Goal: Use online tool/utility: Utilize a website feature to perform a specific function

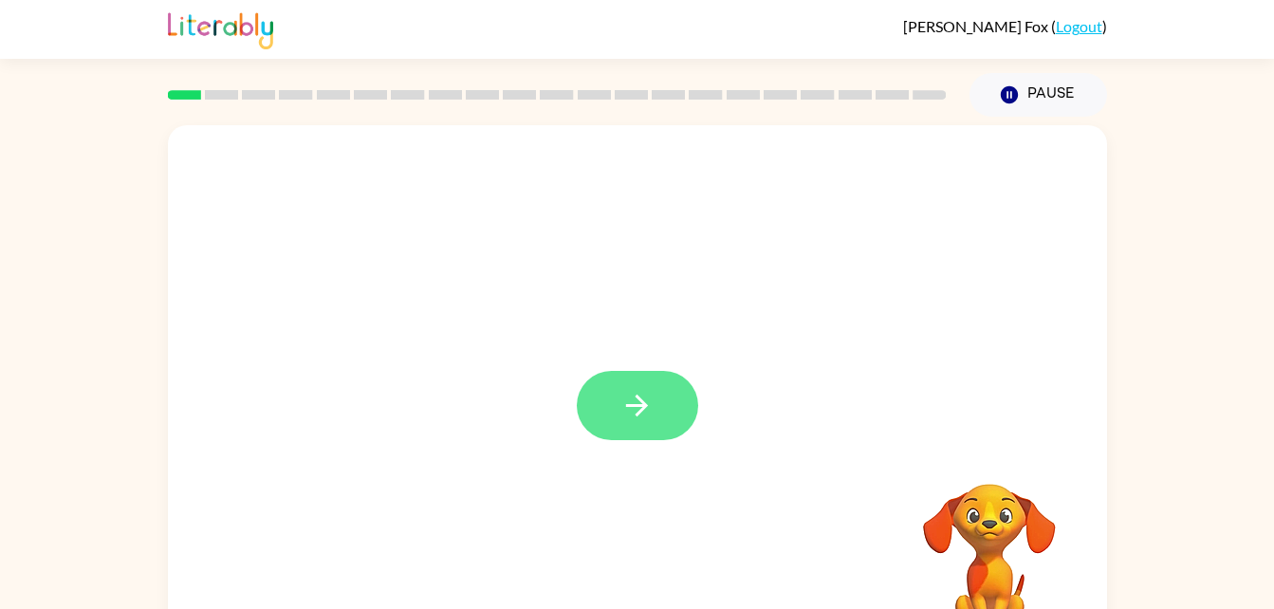
click at [634, 404] on icon "button" at bounding box center [637, 405] width 33 height 33
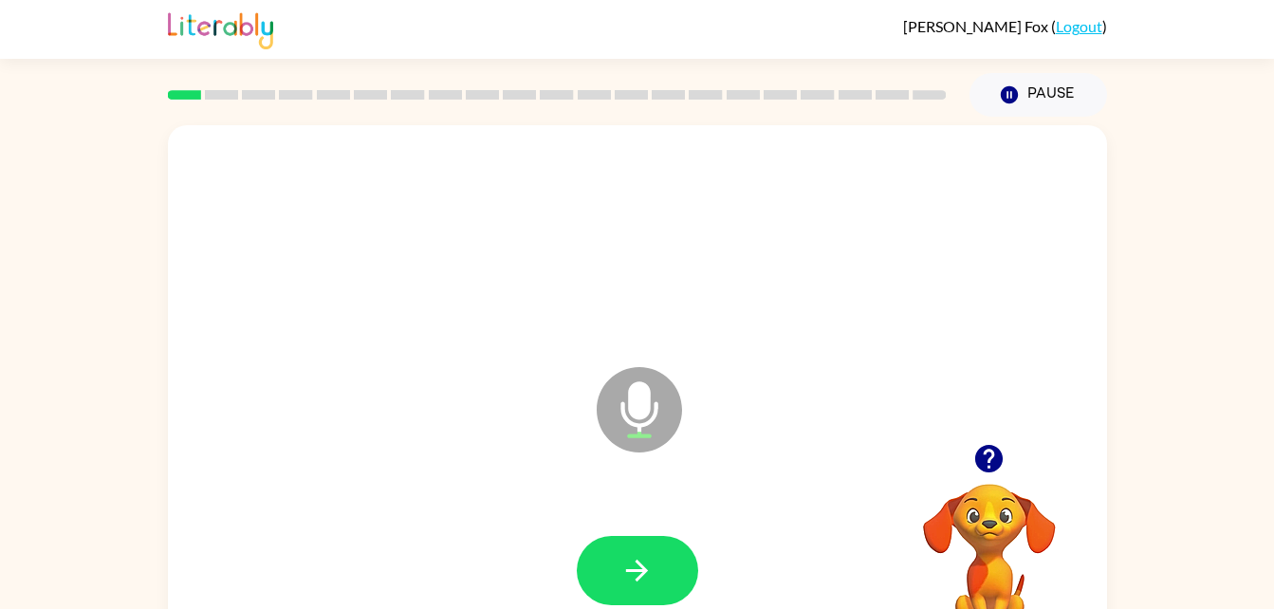
click at [650, 418] on icon at bounding box center [639, 409] width 85 height 85
click at [652, 549] on button "button" at bounding box center [637, 570] width 121 height 69
click at [631, 407] on icon "Microphone The Microphone is here when it is your turn to talk" at bounding box center [734, 433] width 285 height 142
click at [648, 562] on icon "button" at bounding box center [637, 570] width 33 height 33
click at [630, 404] on icon "Microphone The Microphone is here when it is your turn to talk" at bounding box center [734, 433] width 285 height 142
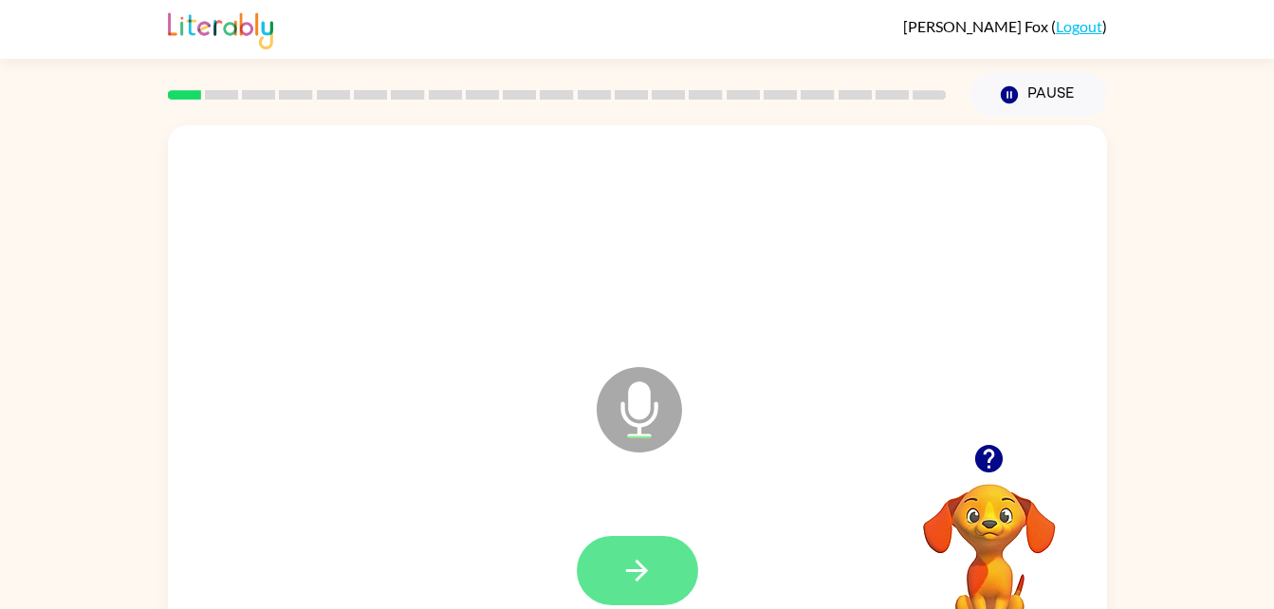
click at [657, 577] on button "button" at bounding box center [637, 570] width 121 height 69
click at [996, 455] on icon "button" at bounding box center [990, 459] width 28 height 28
click at [655, 577] on button "button" at bounding box center [637, 570] width 121 height 69
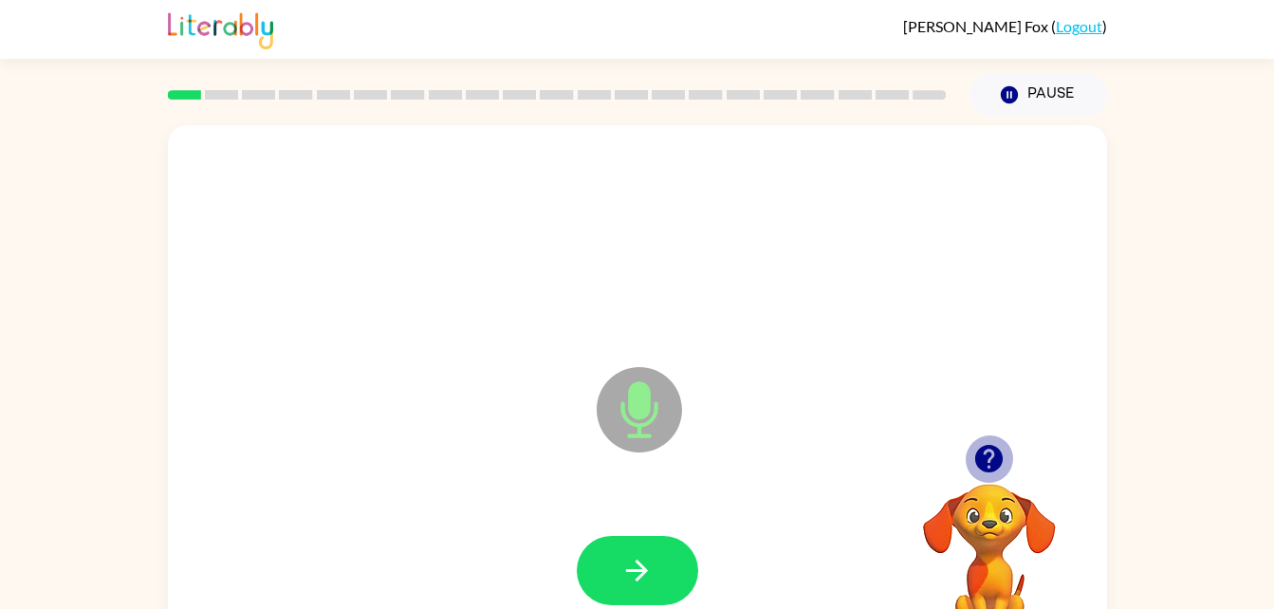
click at [994, 457] on icon "button" at bounding box center [989, 458] width 33 height 33
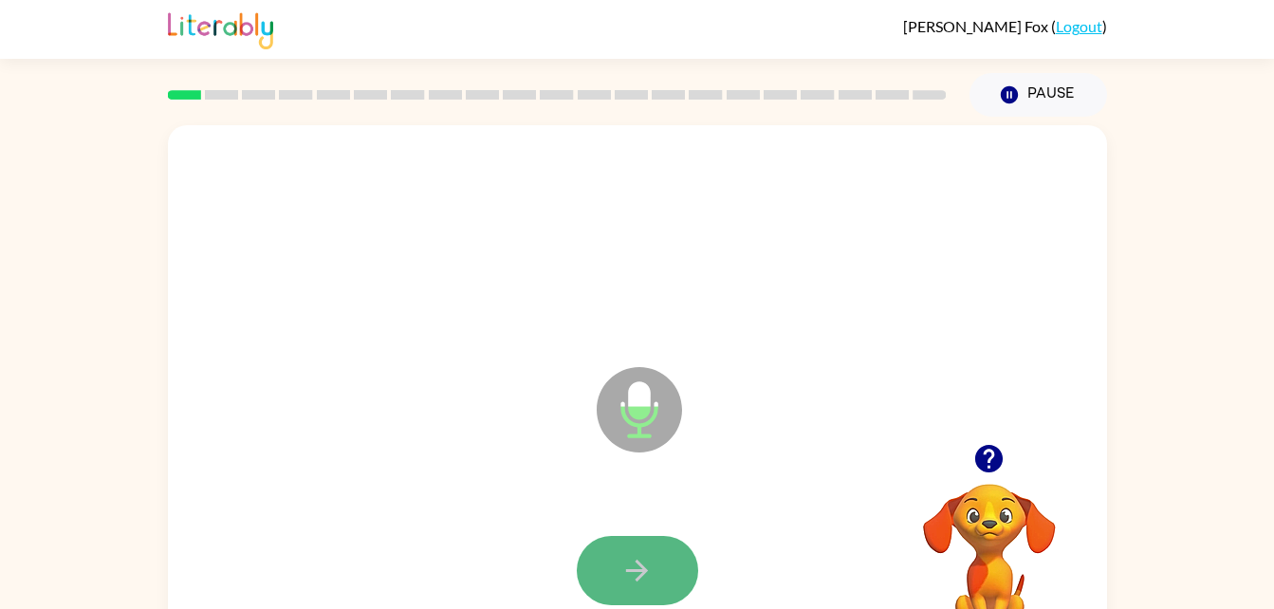
click at [609, 585] on button "button" at bounding box center [637, 570] width 121 height 69
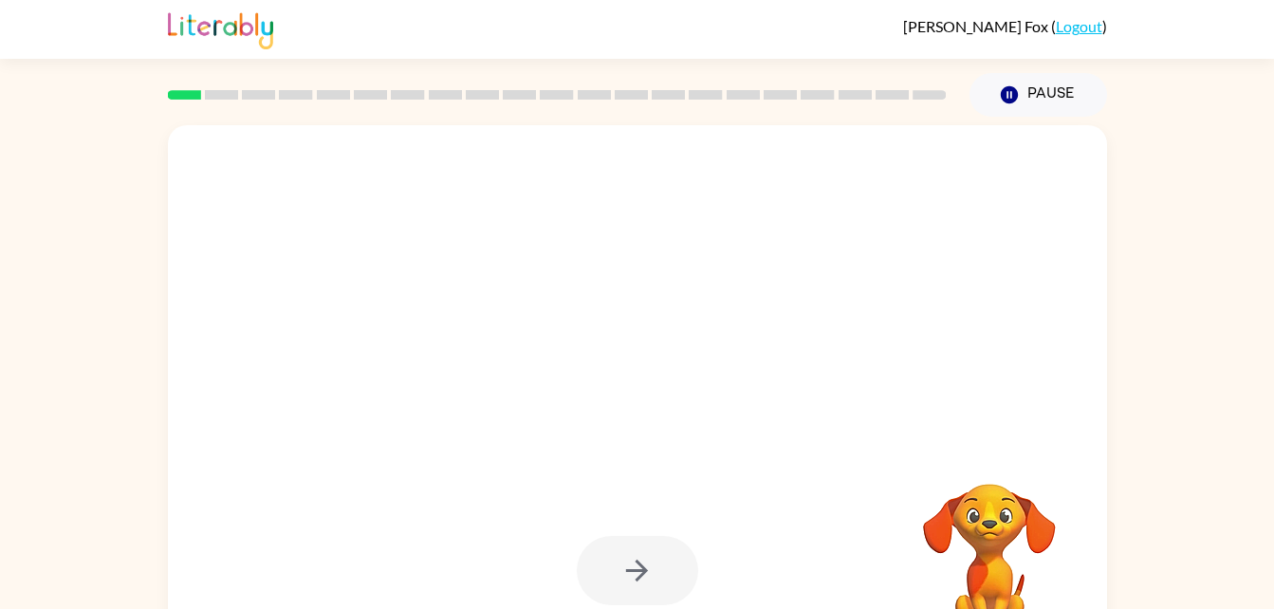
click at [820, 480] on div at bounding box center [637, 396] width 939 height 542
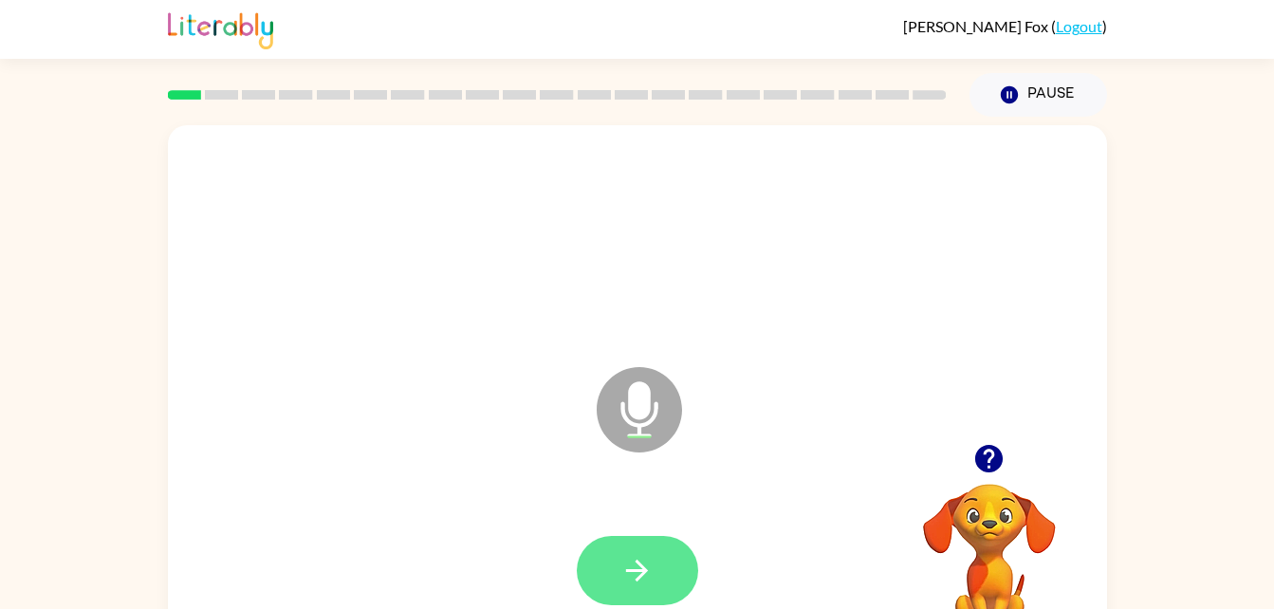
click at [637, 563] on icon "button" at bounding box center [637, 571] width 22 height 22
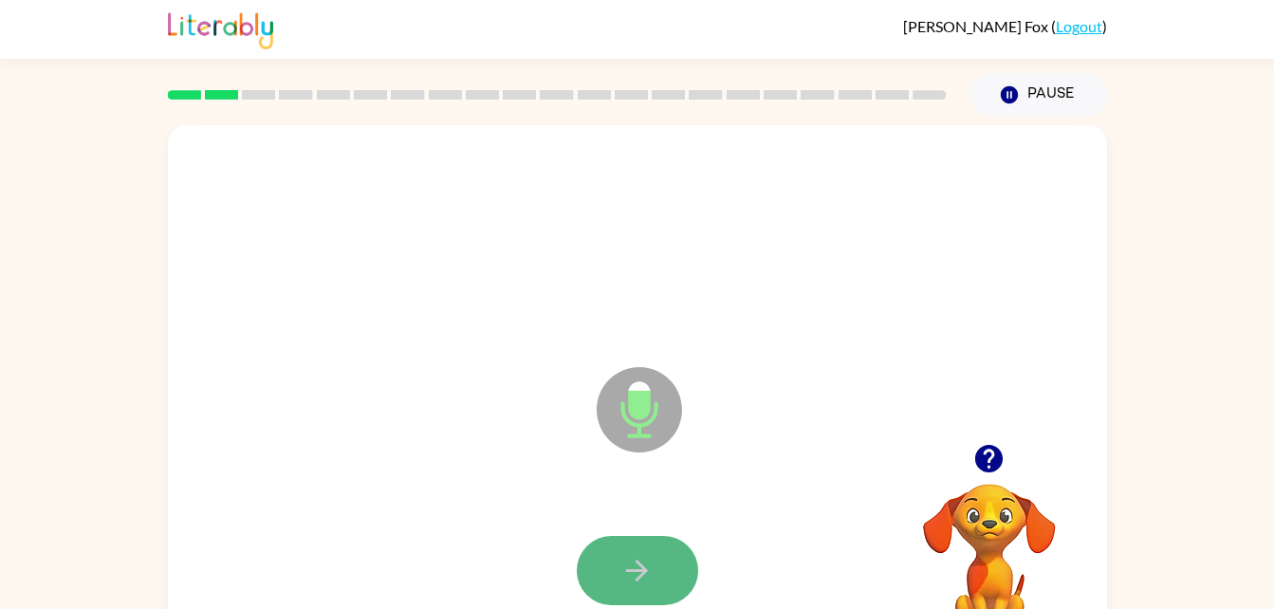
click at [622, 545] on button "button" at bounding box center [637, 570] width 121 height 69
click at [629, 559] on icon "button" at bounding box center [637, 570] width 33 height 33
click at [1005, 451] on icon "button" at bounding box center [989, 458] width 33 height 33
click at [678, 578] on button "button" at bounding box center [637, 570] width 121 height 69
click at [669, 567] on button "button" at bounding box center [637, 570] width 121 height 69
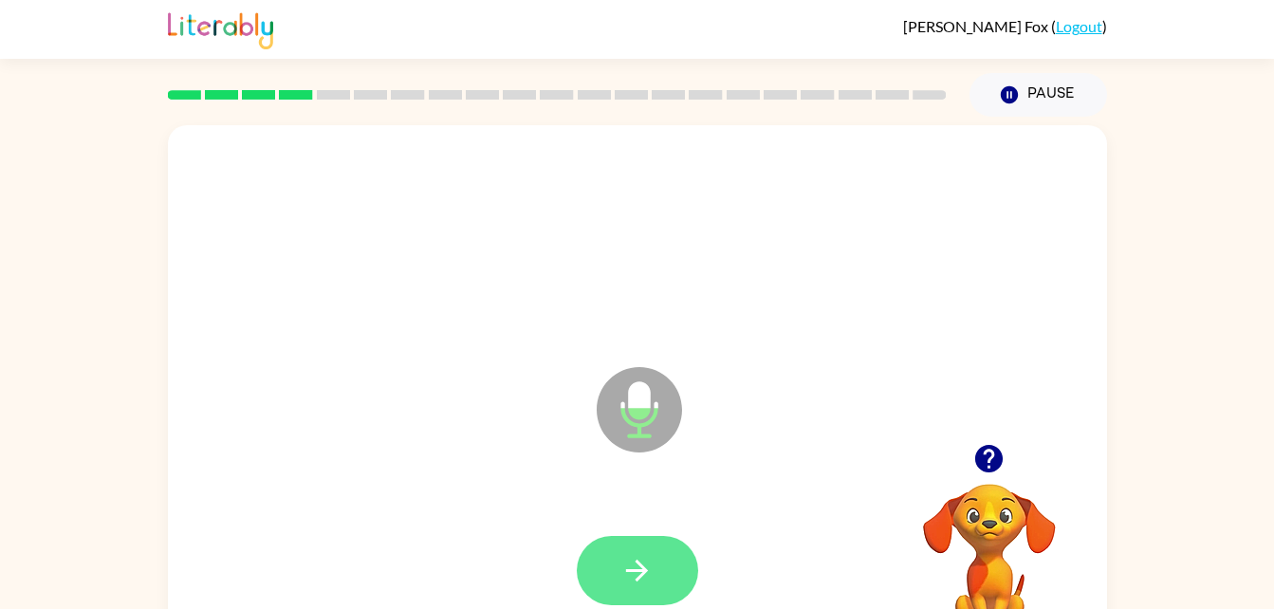
click at [669, 566] on button "button" at bounding box center [637, 570] width 121 height 69
click at [620, 548] on button "button" at bounding box center [637, 570] width 121 height 69
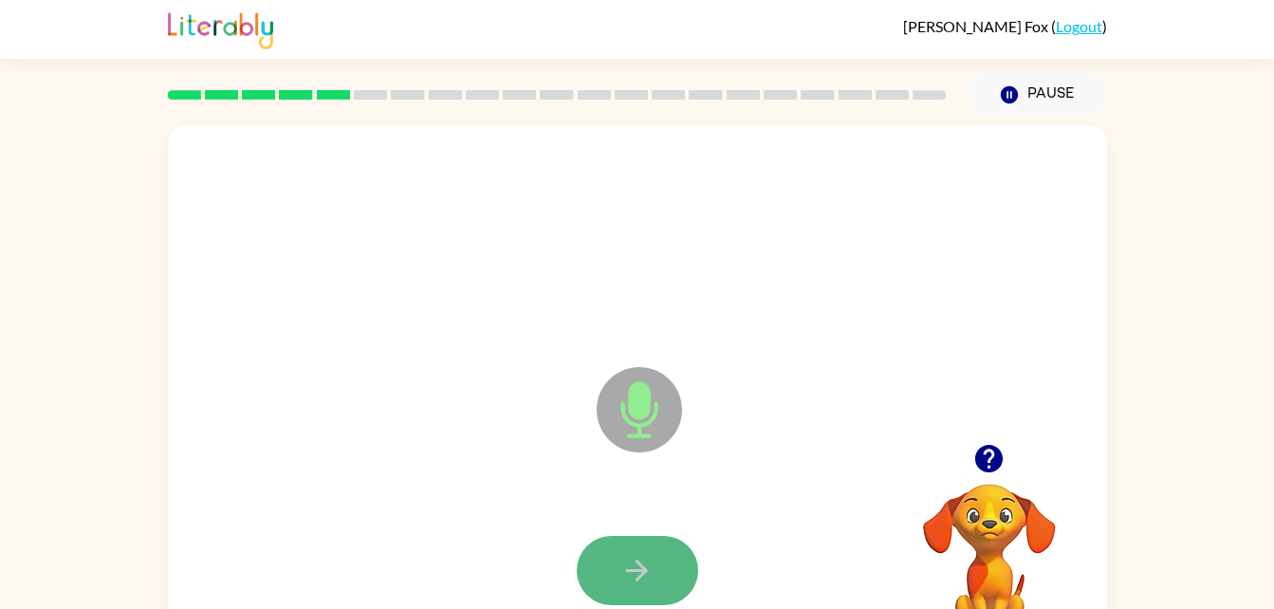
click at [631, 550] on button "button" at bounding box center [637, 570] width 121 height 69
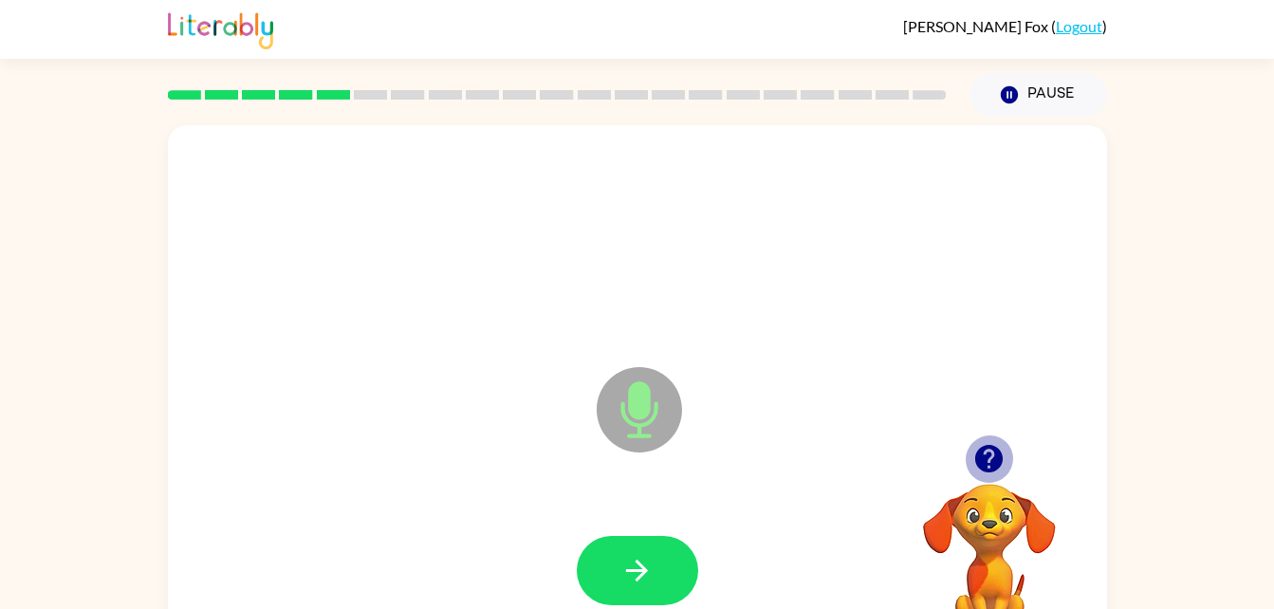
click at [986, 459] on icon "button" at bounding box center [990, 459] width 28 height 28
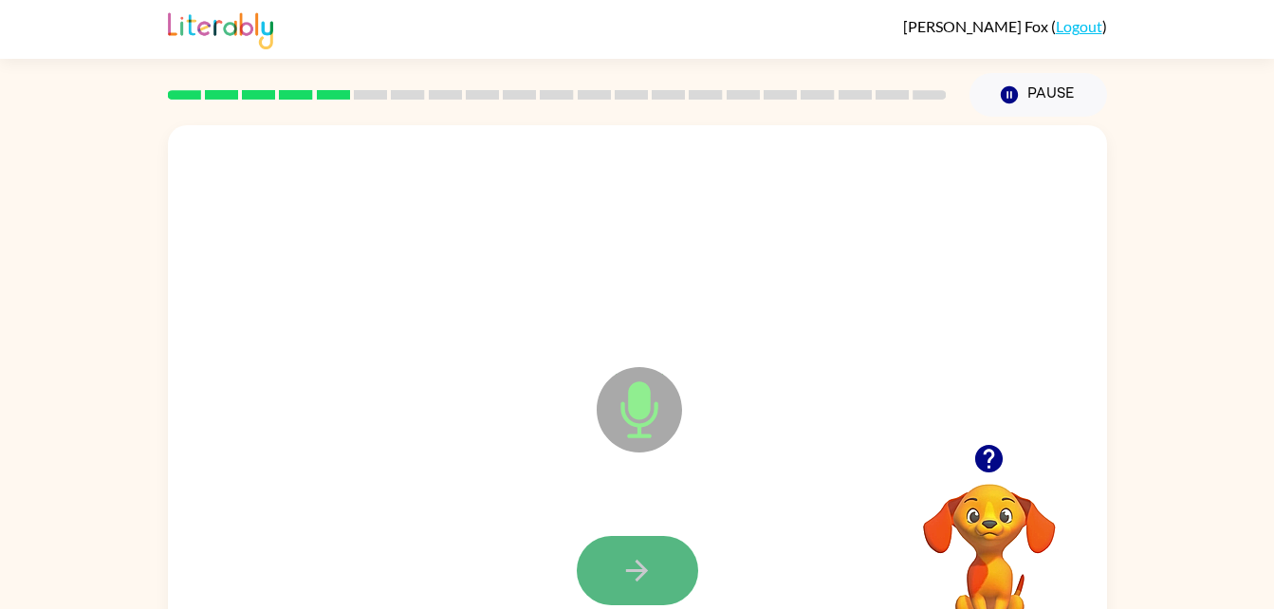
click at [686, 549] on button "button" at bounding box center [637, 570] width 121 height 69
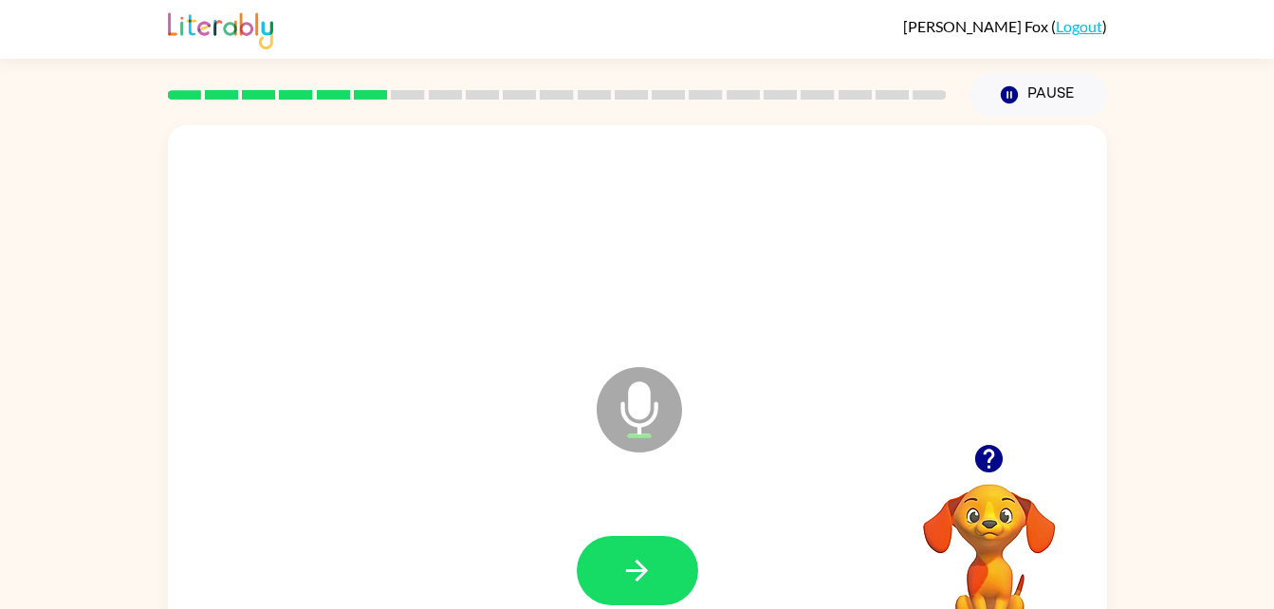
click at [1013, 472] on div at bounding box center [990, 459] width 190 height 48
click at [998, 473] on icon "button" at bounding box center [989, 458] width 33 height 33
click at [984, 456] on icon "button" at bounding box center [990, 459] width 28 height 28
click at [641, 567] on icon "button" at bounding box center [637, 571] width 22 height 22
click at [975, 459] on icon "button" at bounding box center [989, 458] width 33 height 33
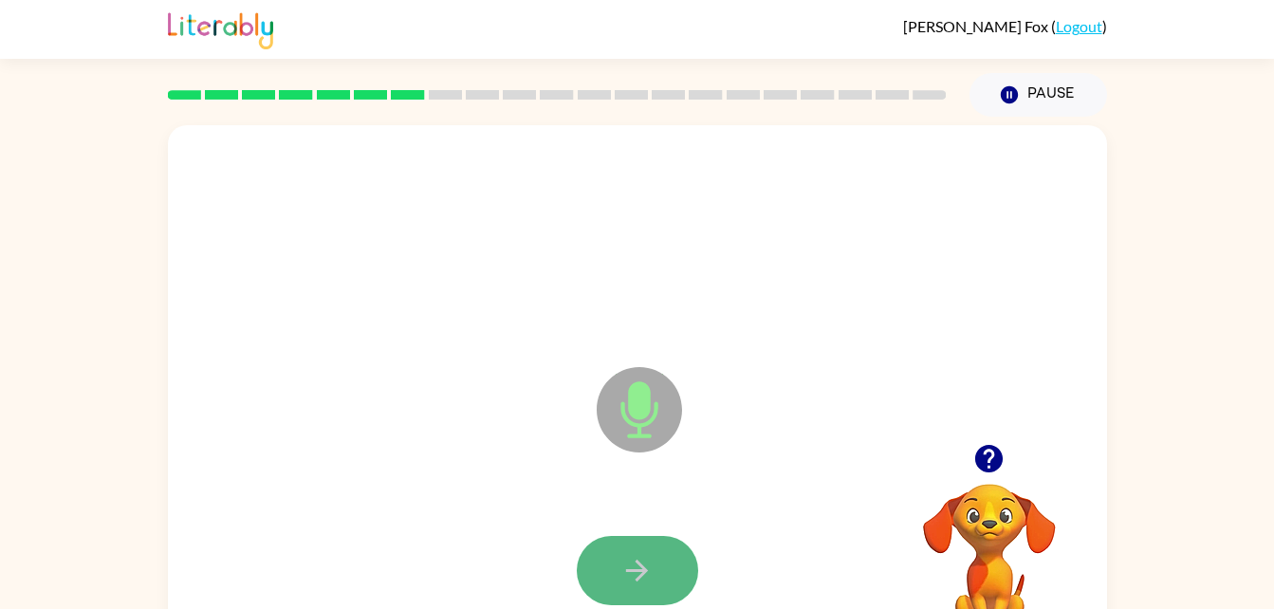
click at [631, 567] on icon "button" at bounding box center [637, 570] width 33 height 33
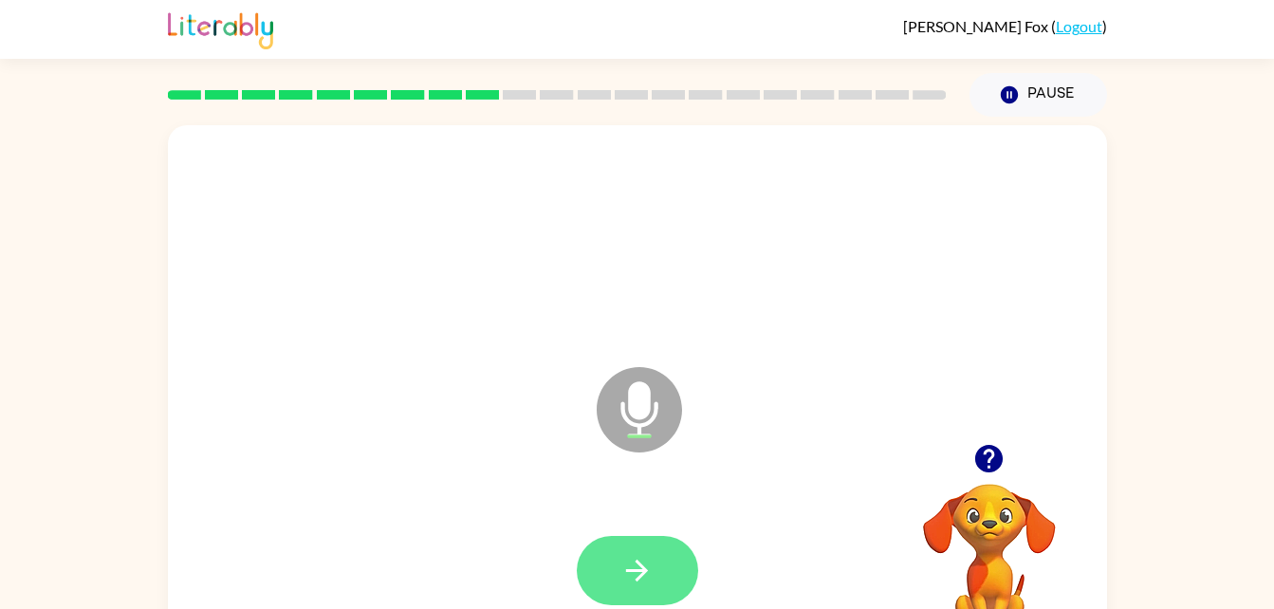
click at [644, 572] on icon "button" at bounding box center [637, 571] width 22 height 22
click at [665, 577] on button "button" at bounding box center [637, 570] width 121 height 69
click at [634, 576] on icon "button" at bounding box center [637, 570] width 33 height 33
click at [992, 460] on icon "button" at bounding box center [990, 459] width 28 height 28
click at [653, 566] on icon "button" at bounding box center [637, 570] width 33 height 33
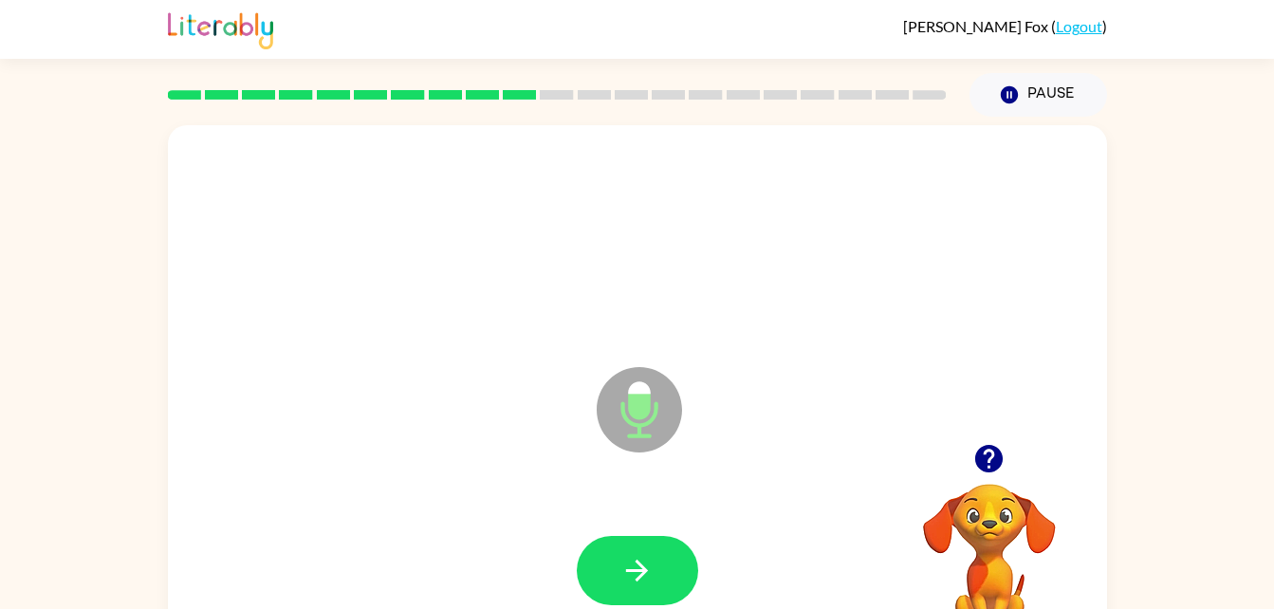
click at [998, 454] on icon "button" at bounding box center [990, 459] width 28 height 28
click at [999, 451] on icon "button" at bounding box center [990, 459] width 28 height 28
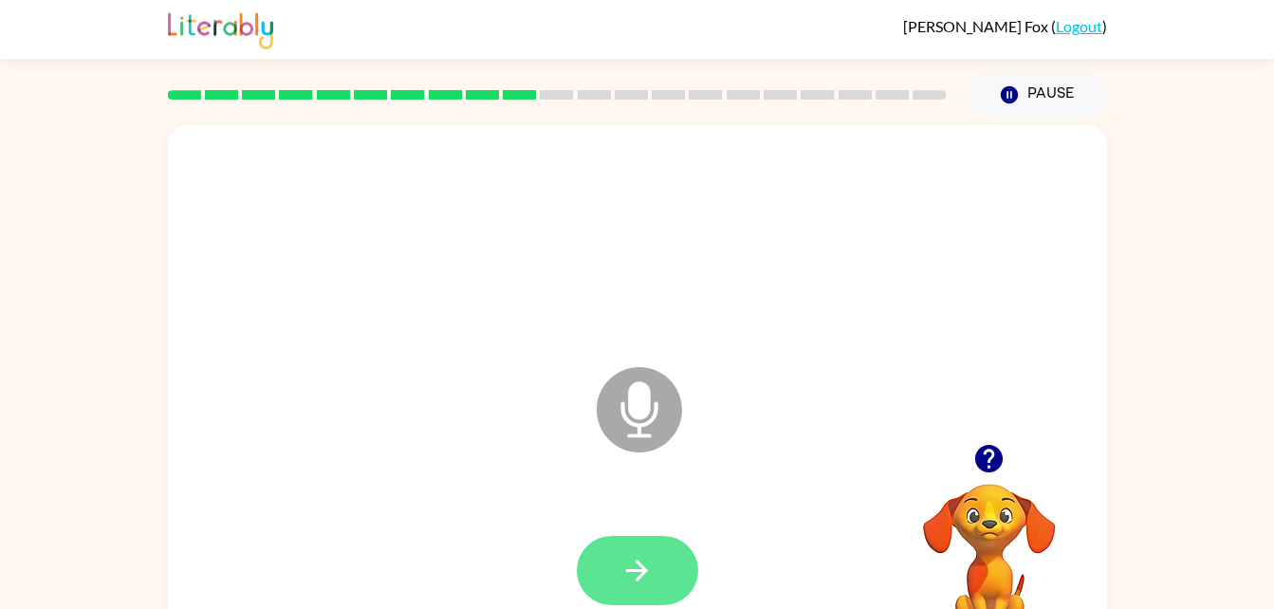
click at [644, 567] on icon "button" at bounding box center [637, 570] width 33 height 33
click at [661, 566] on button "button" at bounding box center [637, 570] width 121 height 69
click at [646, 556] on icon "button" at bounding box center [637, 570] width 33 height 33
click at [660, 546] on button "button" at bounding box center [637, 570] width 121 height 69
click at [650, 567] on icon "button" at bounding box center [637, 570] width 33 height 33
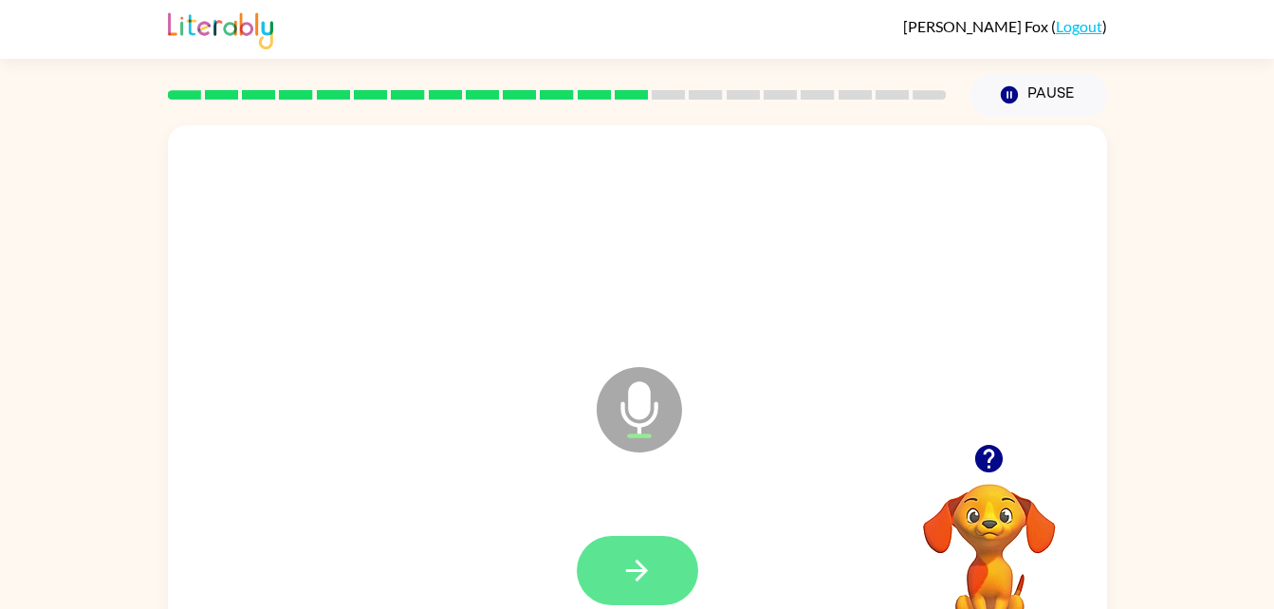
click at [664, 547] on button "button" at bounding box center [637, 570] width 121 height 69
click at [1001, 461] on icon "button" at bounding box center [990, 459] width 28 height 28
click at [660, 550] on button "button" at bounding box center [637, 570] width 121 height 69
click at [647, 557] on icon "button" at bounding box center [637, 570] width 33 height 33
click at [638, 546] on button "button" at bounding box center [637, 570] width 121 height 69
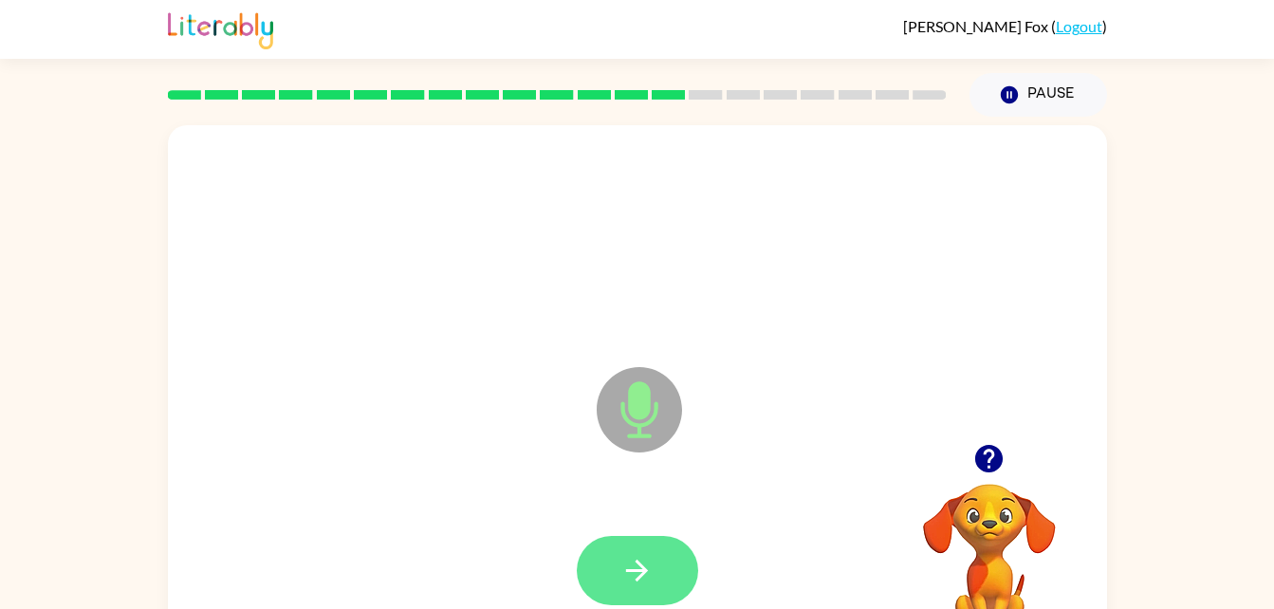
click at [643, 575] on icon "button" at bounding box center [637, 571] width 22 height 22
click at [656, 559] on button "button" at bounding box center [637, 570] width 121 height 69
click at [641, 559] on icon "button" at bounding box center [637, 570] width 33 height 33
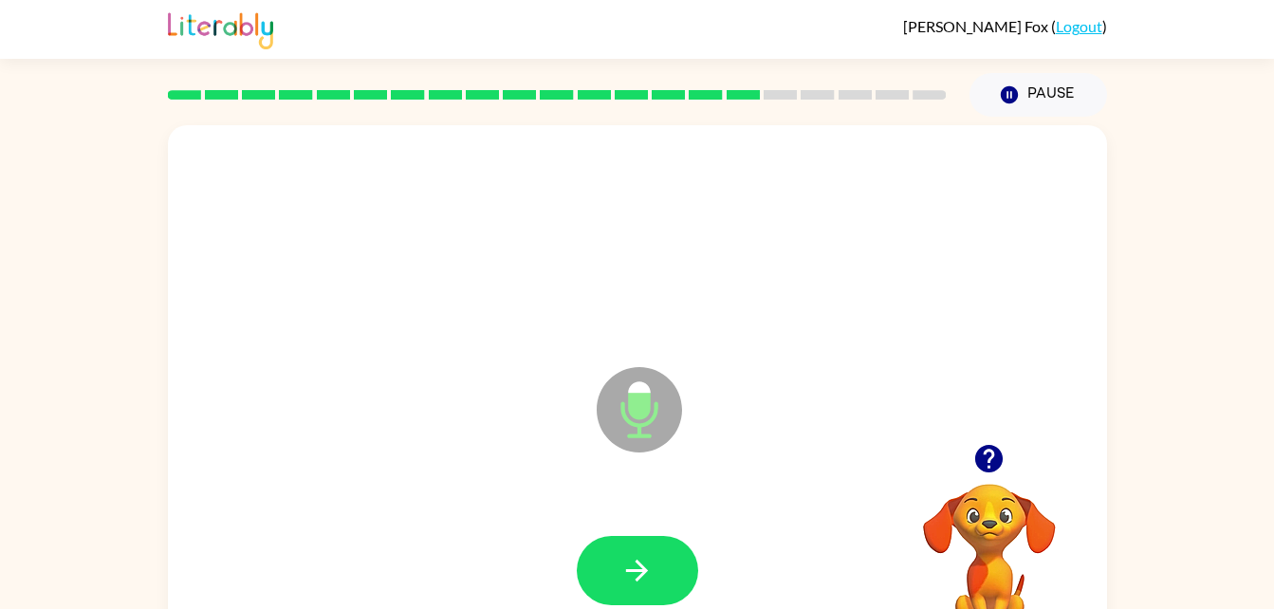
click at [991, 476] on button "button" at bounding box center [989, 459] width 48 height 48
click at [667, 578] on button "button" at bounding box center [637, 570] width 121 height 69
click at [691, 557] on button "button" at bounding box center [637, 570] width 121 height 69
click at [653, 571] on icon "button" at bounding box center [637, 570] width 33 height 33
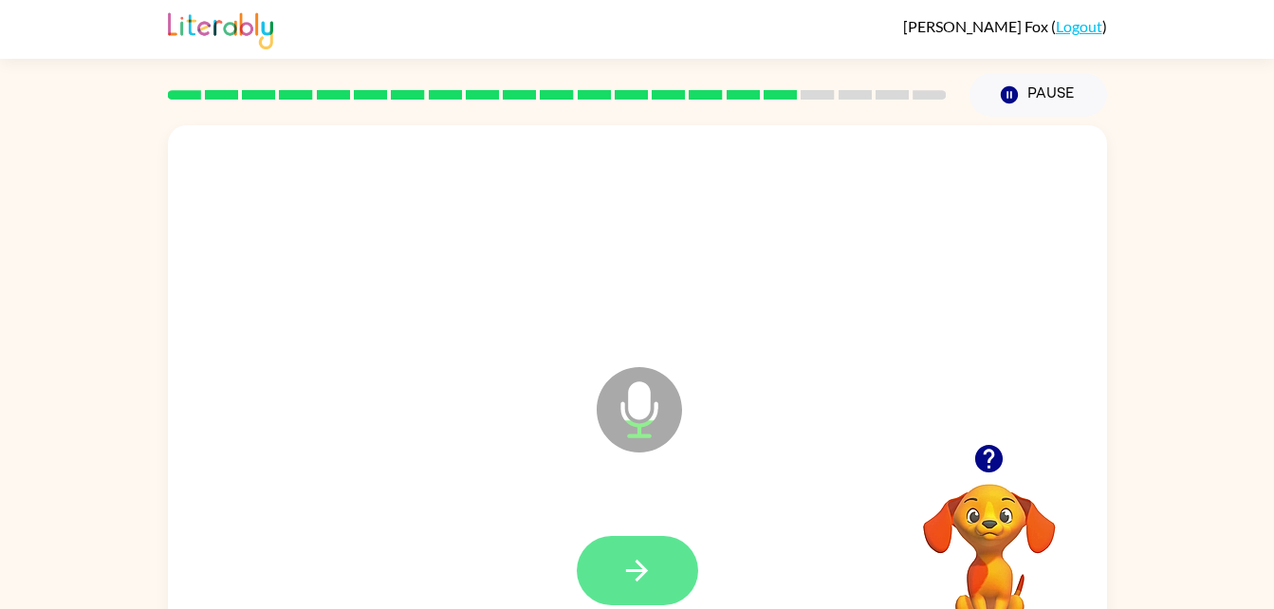
click at [658, 551] on button "button" at bounding box center [637, 570] width 121 height 69
click at [651, 557] on icon "button" at bounding box center [637, 570] width 33 height 33
click at [641, 569] on icon "button" at bounding box center [637, 571] width 22 height 22
click at [661, 551] on button "button" at bounding box center [637, 570] width 121 height 69
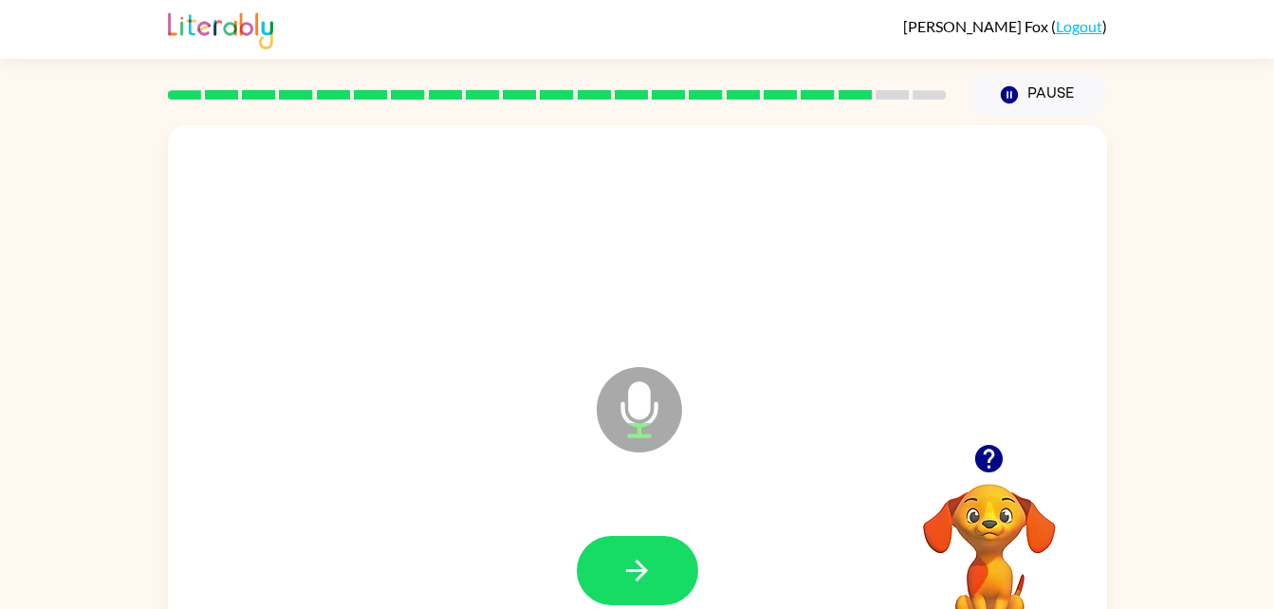
click at [684, 541] on div at bounding box center [637, 570] width 121 height 69
click at [645, 558] on icon "button" at bounding box center [637, 570] width 33 height 33
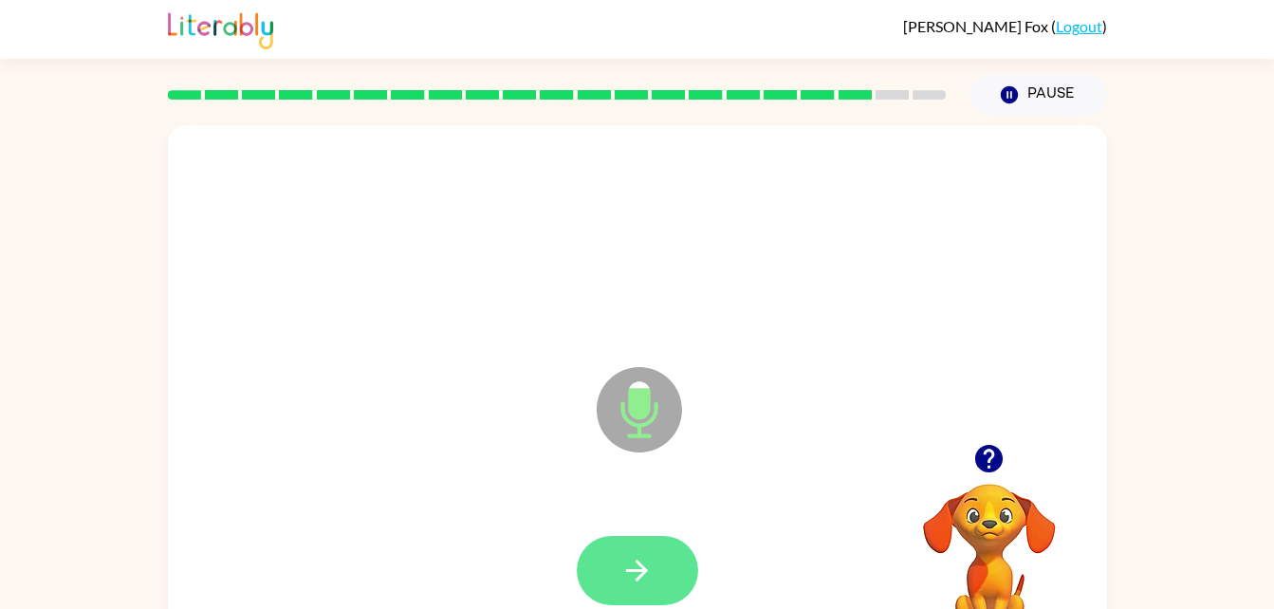
click at [633, 556] on icon "button" at bounding box center [637, 570] width 33 height 33
click at [627, 558] on icon "button" at bounding box center [637, 570] width 33 height 33
click at [662, 569] on button "button" at bounding box center [637, 570] width 121 height 69
